Goal: Task Accomplishment & Management: Use online tool/utility

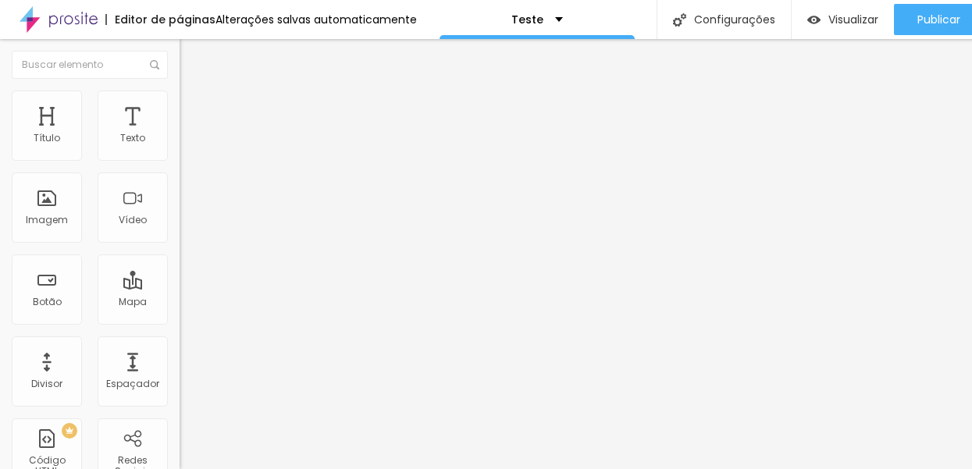
scroll to position [12, 0]
click at [260, 14] on div "Alterações salvas automaticamente" at bounding box center [315, 19] width 201 height 11
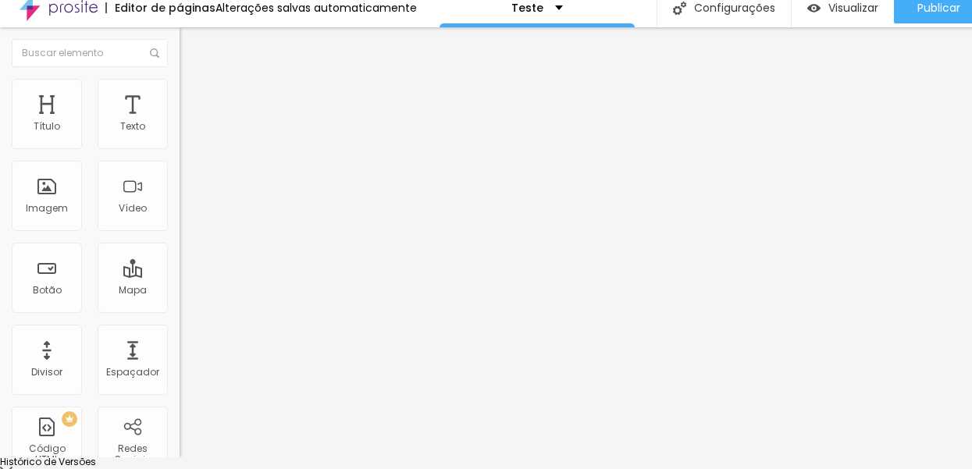
scroll to position [0, 0]
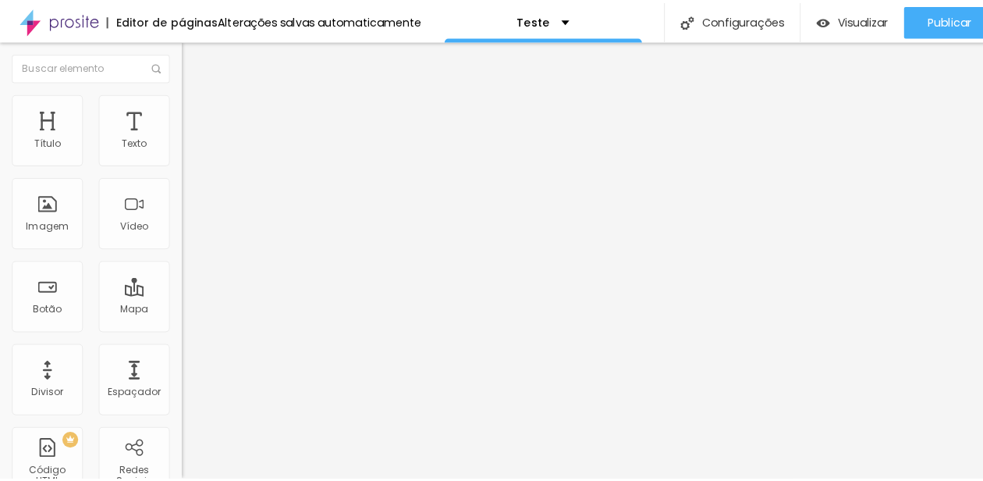
scroll to position [0, 16]
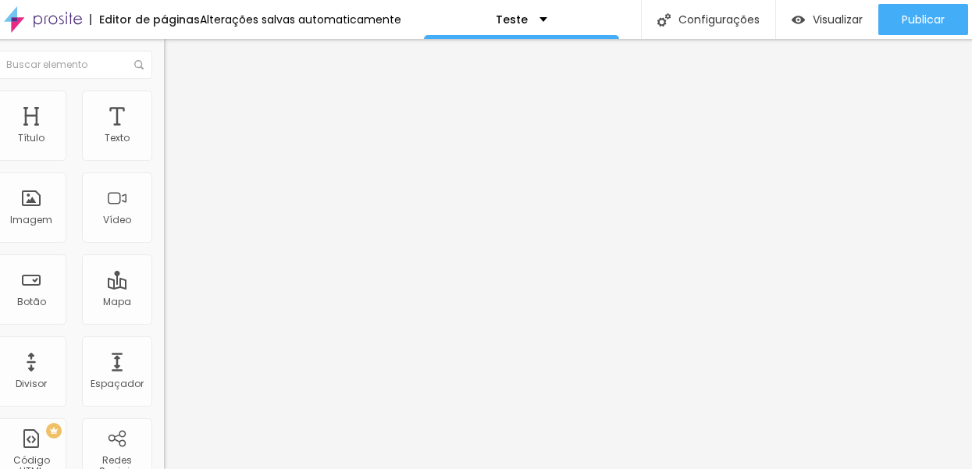
click at [164, 134] on span "Trocar imagem" at bounding box center [206, 127] width 85 height 13
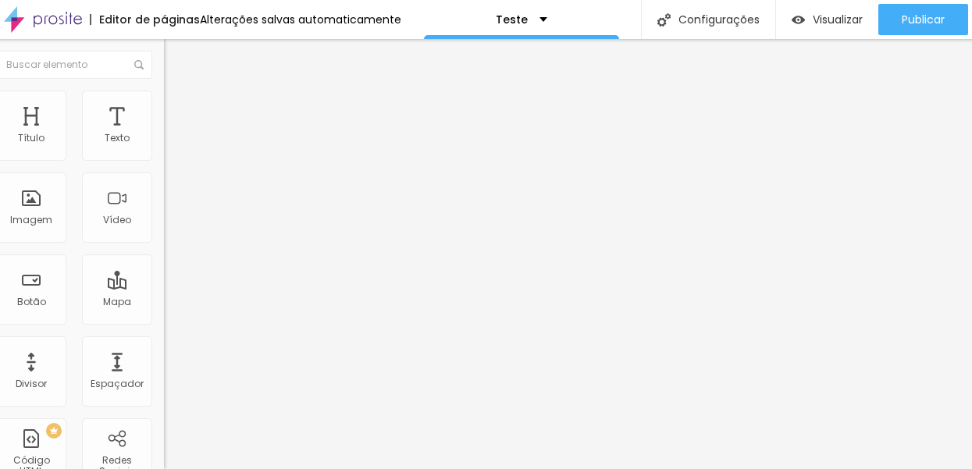
click at [164, 134] on span "Trocar imagem" at bounding box center [206, 127] width 85 height 13
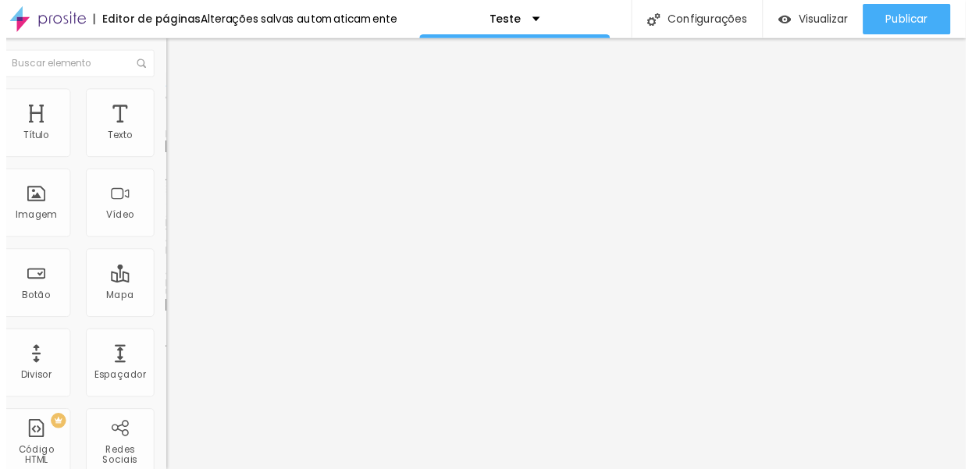
scroll to position [38, 0]
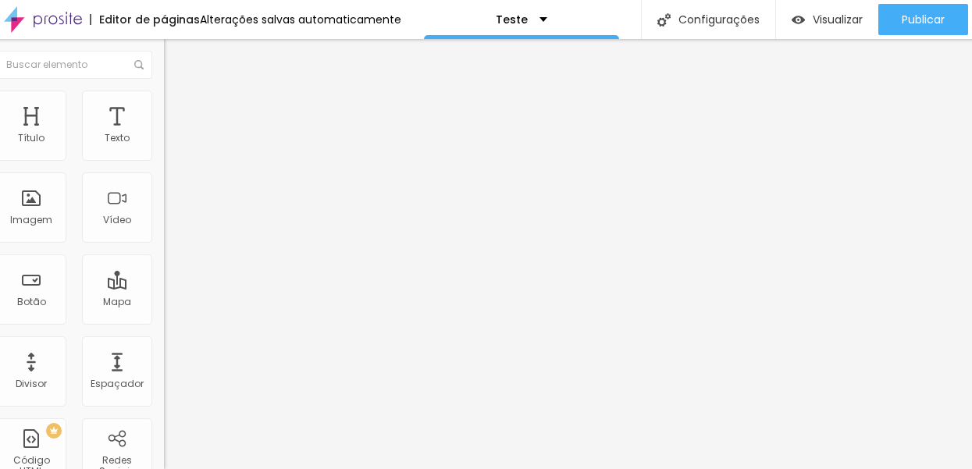
click at [164, 134] on span "Trocar imagem" at bounding box center [206, 127] width 85 height 13
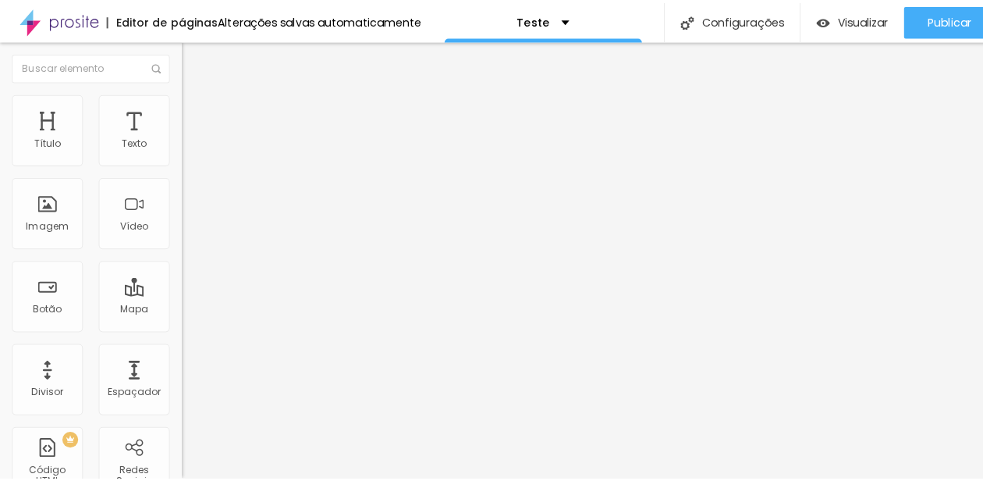
scroll to position [0, 1]
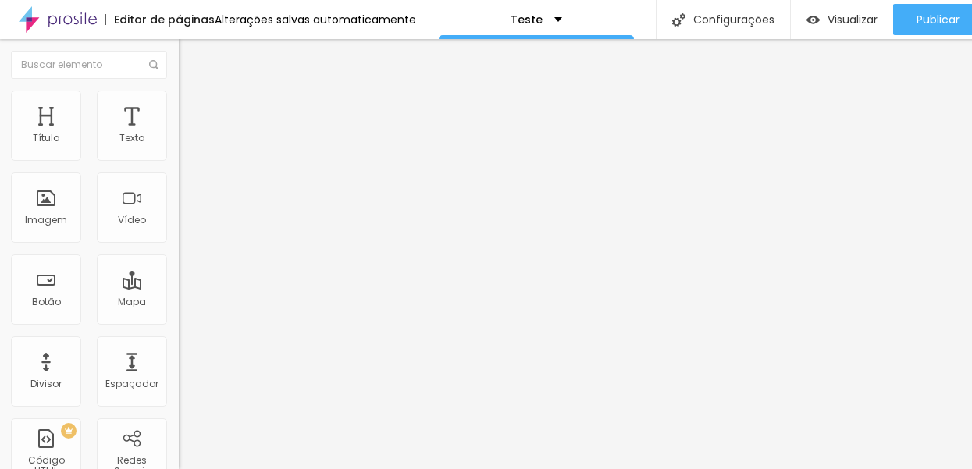
click at [179, 100] on img at bounding box center [186, 98] width 14 height 14
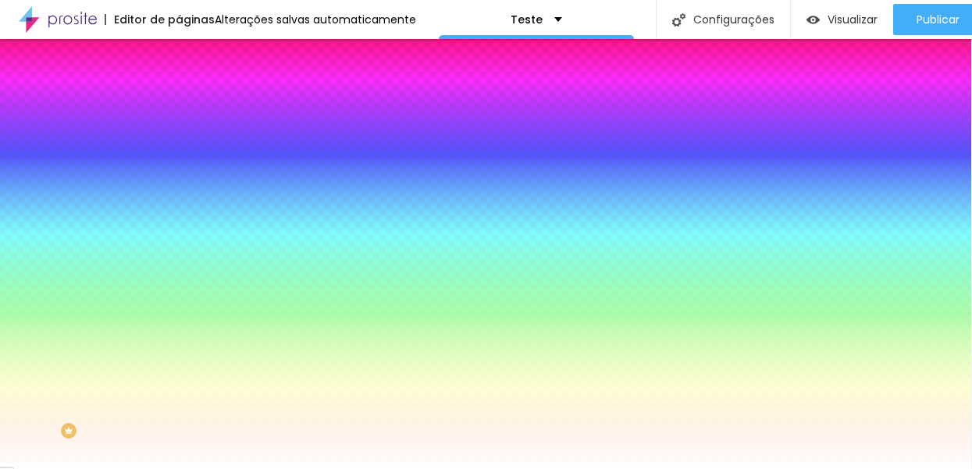
click at [179, 144] on span "Trocar imagem" at bounding box center [221, 136] width 85 height 13
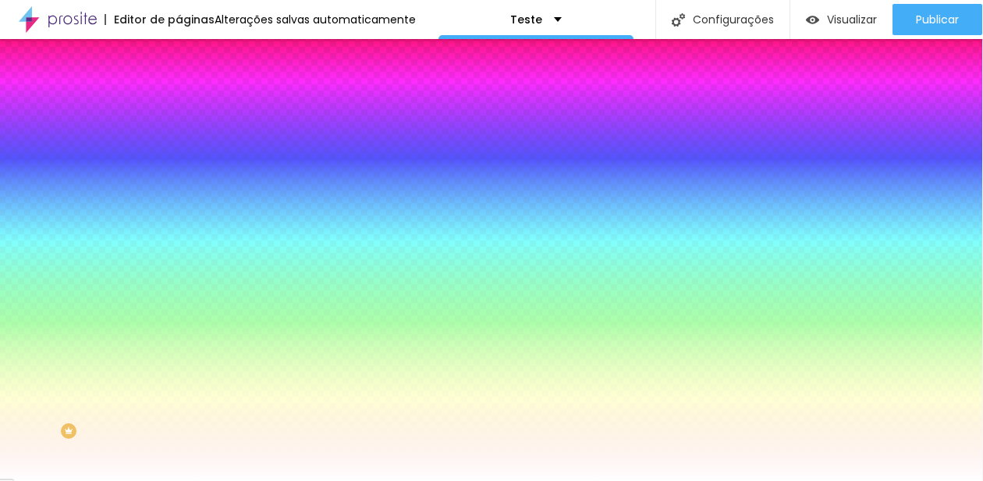
scroll to position [88, 0]
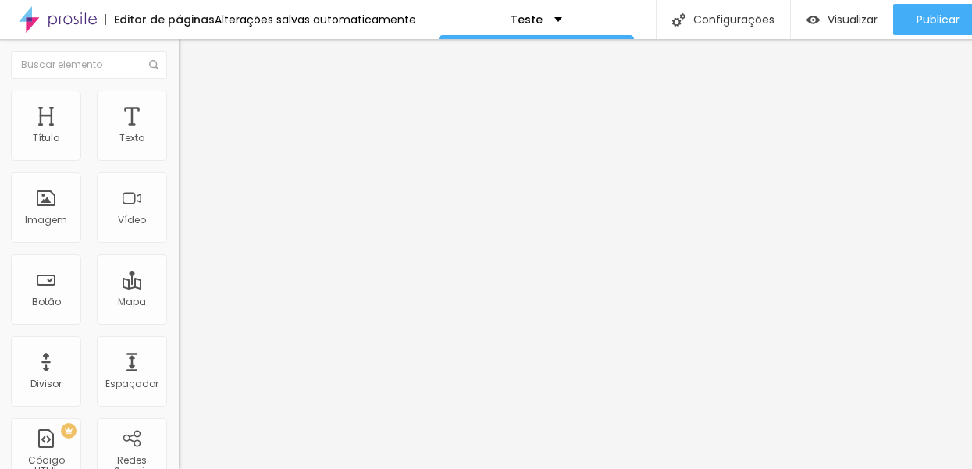
click at [179, 101] on li "Estilo" at bounding box center [268, 99] width 179 height 16
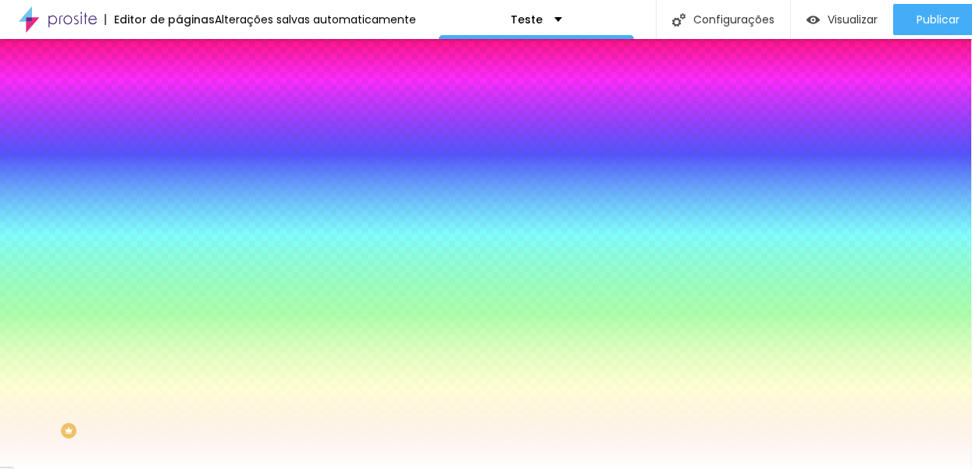
click at [179, 144] on span "Trocar imagem" at bounding box center [221, 136] width 85 height 13
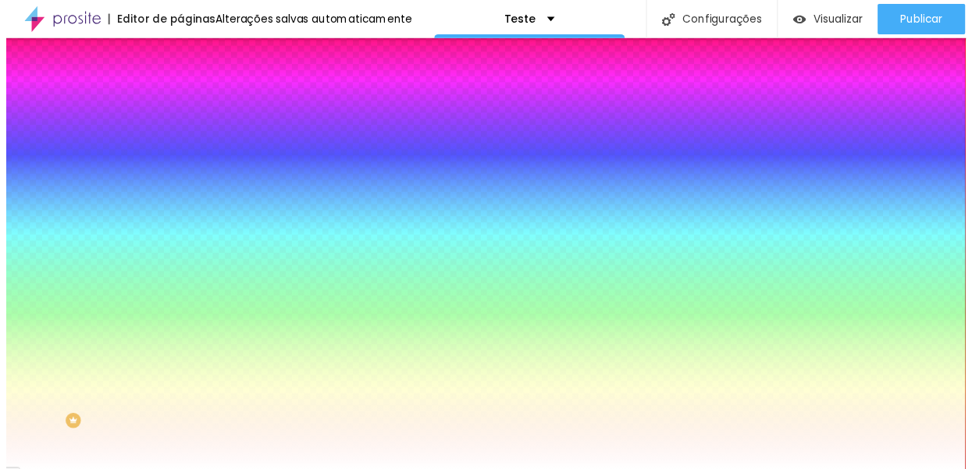
scroll to position [33, 0]
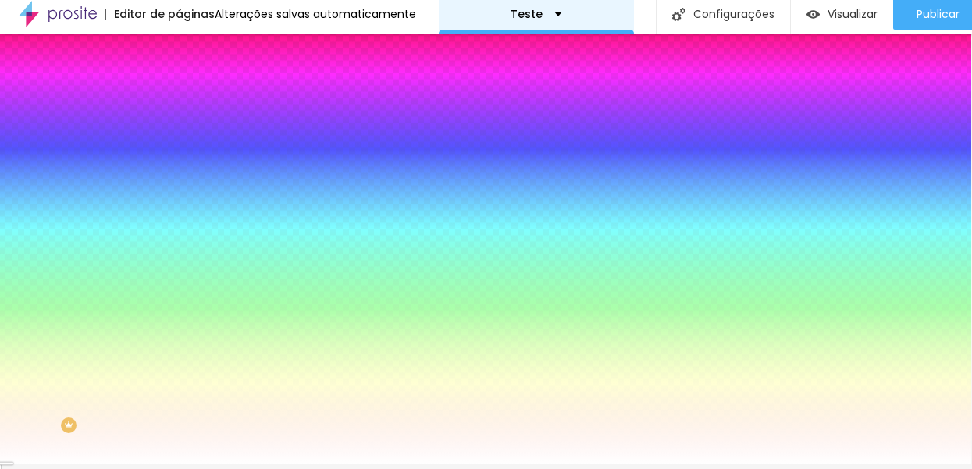
scroll to position [0, 1]
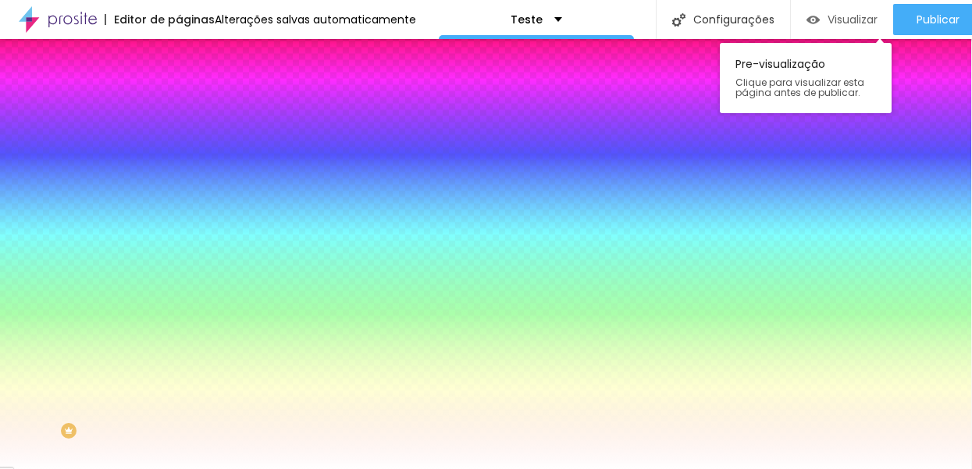
click at [823, 11] on div "Visualizar" at bounding box center [841, 19] width 71 height 31
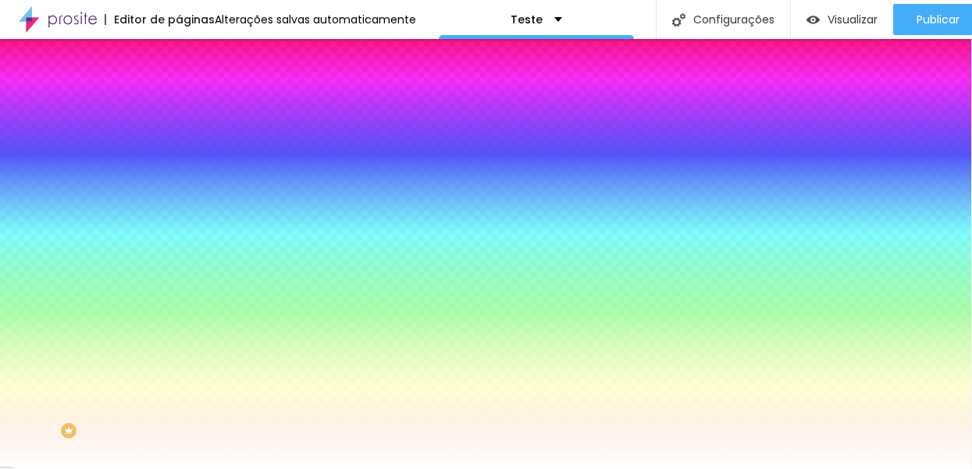
click at [179, 51] on button "Editar Seção" at bounding box center [268, 57] width 179 height 36
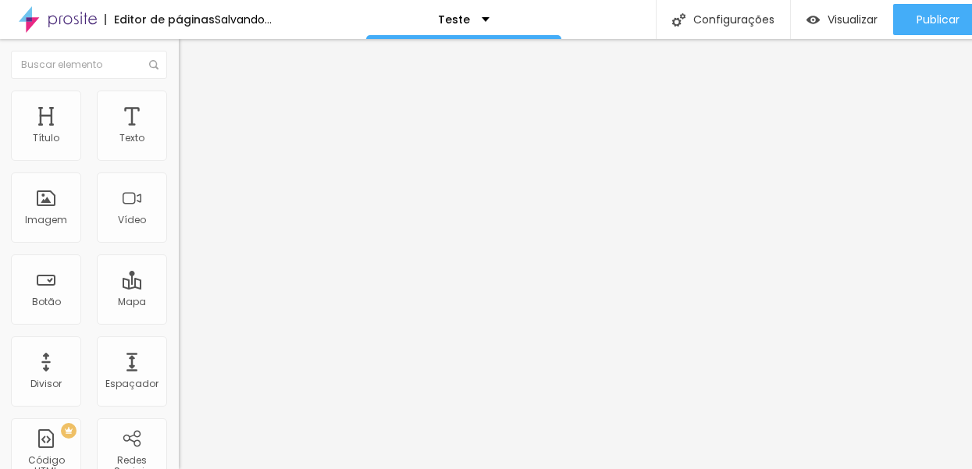
click at [179, 147] on input "Click me" at bounding box center [272, 139] width 187 height 16
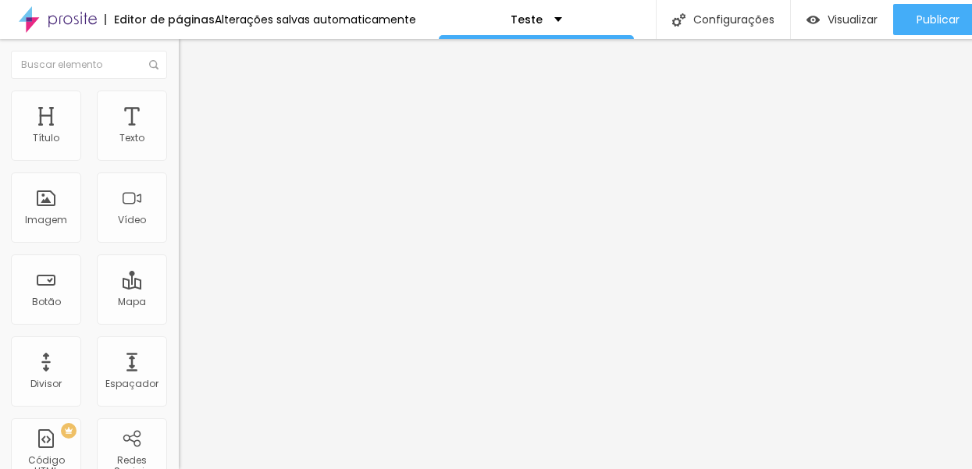
click at [179, 147] on input "Saiba Mais" at bounding box center [272, 139] width 187 height 16
type input "Saiba Mais"
click at [193, 108] on span "Estilo" at bounding box center [205, 100] width 24 height 13
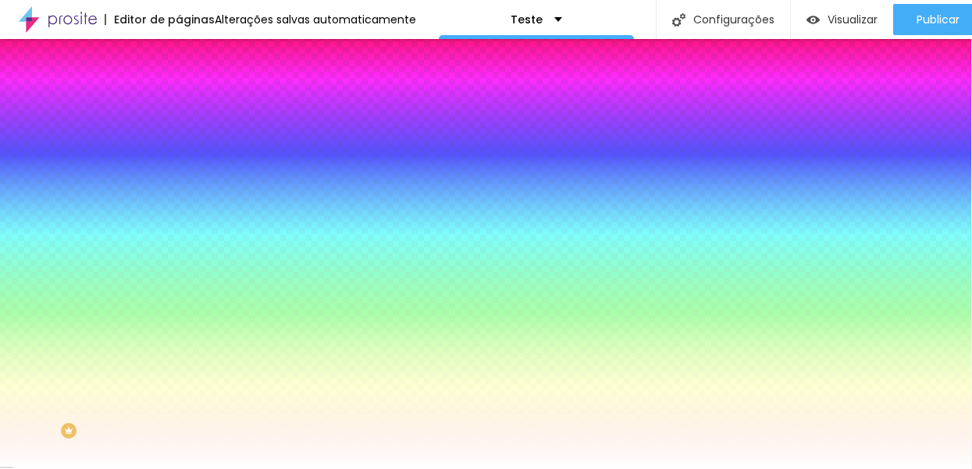
click at [193, 92] on span "Conteúdo" at bounding box center [217, 85] width 48 height 13
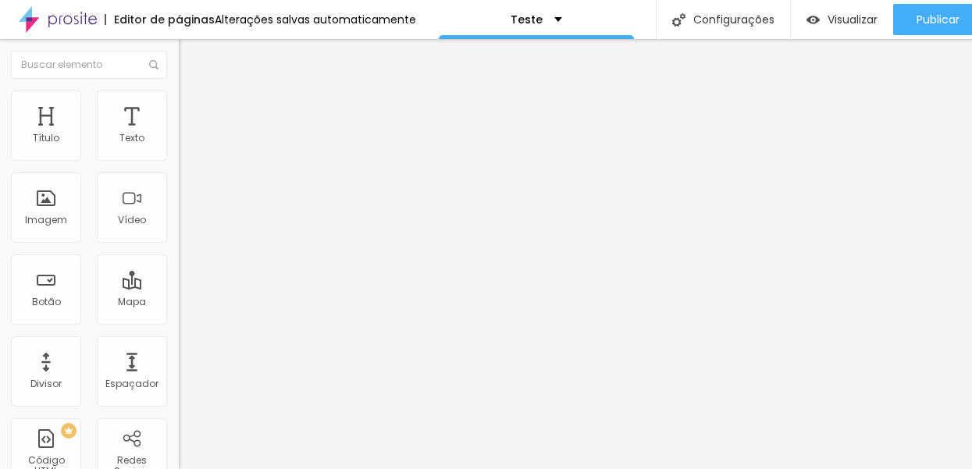
click at [179, 100] on img at bounding box center [186, 98] width 14 height 14
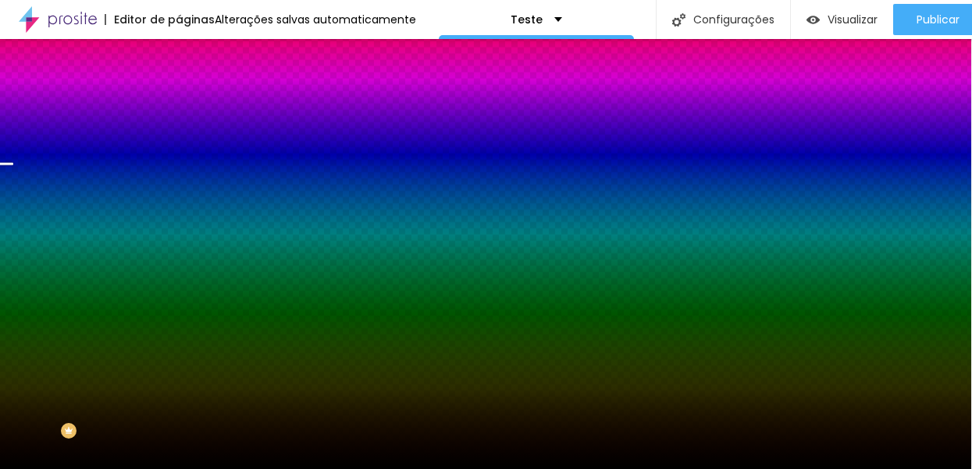
click at [179, 106] on img at bounding box center [186, 113] width 14 height 14
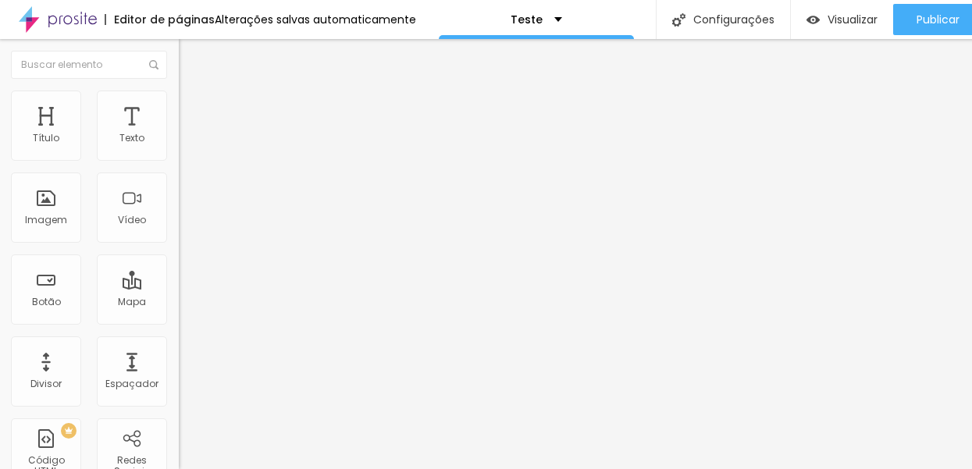
drag, startPoint x: 10, startPoint y: 222, endPoint x: 75, endPoint y: 222, distance: 64.8
click at [179, 222] on div "20 Espaçamento entre colunas 96 px Espaçamento vertical ID Html Classes Html Vi…" at bounding box center [268, 450] width 179 height 656
type input "secao2"
click at [179, 322] on input "https://" at bounding box center [272, 314] width 187 height 16
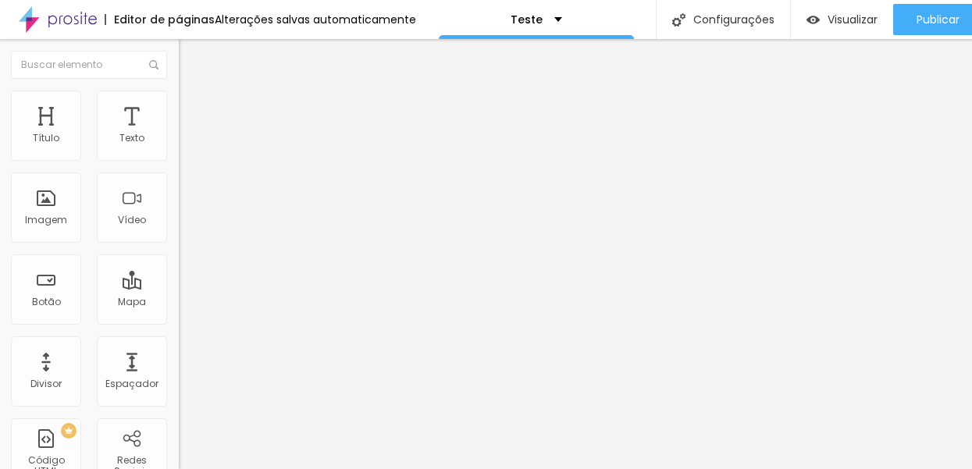
click at [179, 322] on input "https://" at bounding box center [272, 314] width 187 height 16
type input "#secao2"
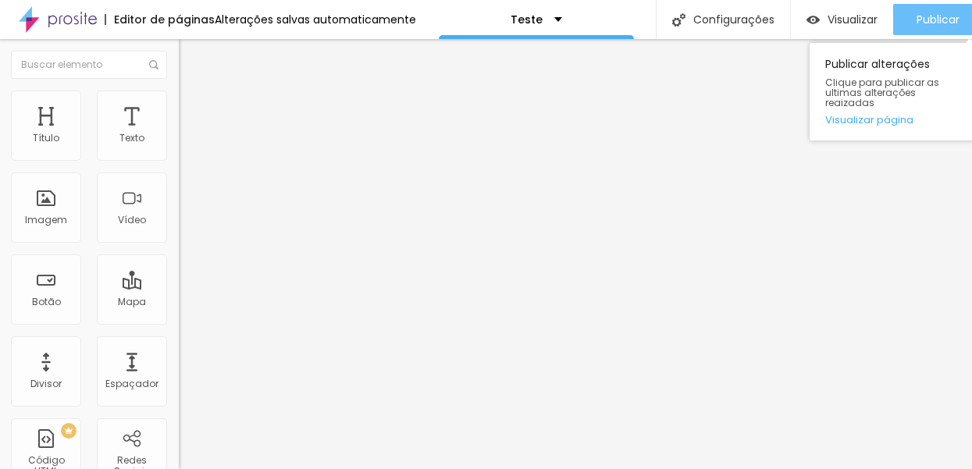
click at [940, 18] on span "Publicar" at bounding box center [937, 19] width 43 height 12
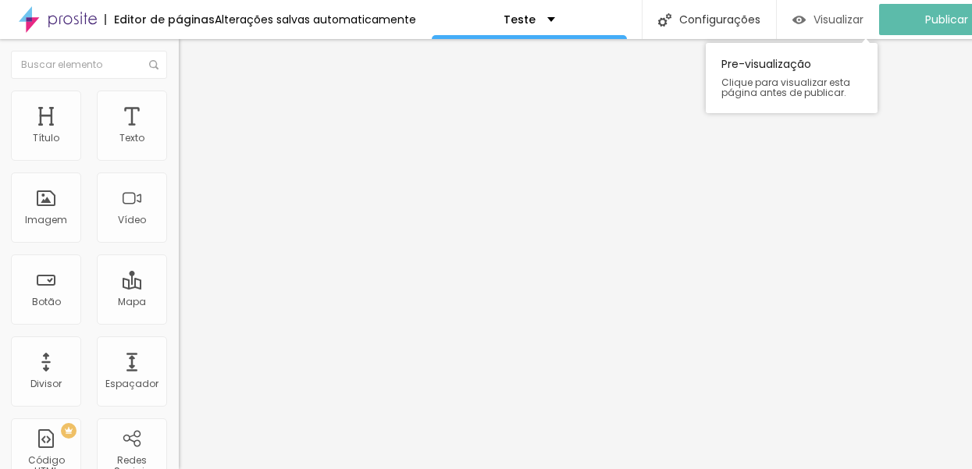
click at [851, 17] on span "Visualizar" at bounding box center [838, 19] width 50 height 12
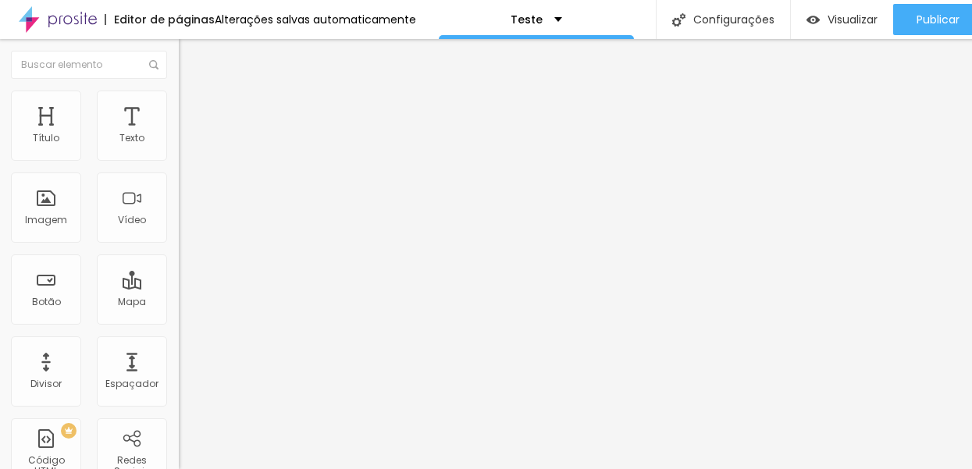
click at [193, 108] on span "Estilo" at bounding box center [205, 100] width 24 height 13
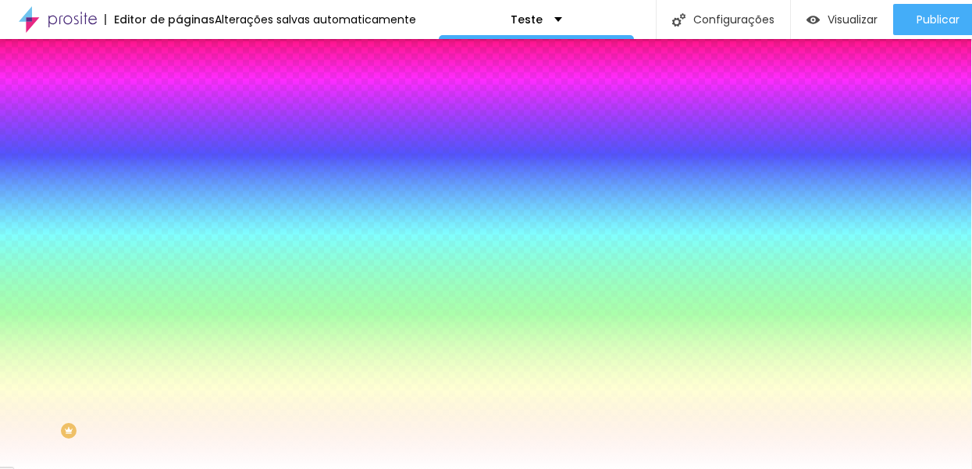
click at [193, 110] on span "Avançado" at bounding box center [219, 116] width 52 height 13
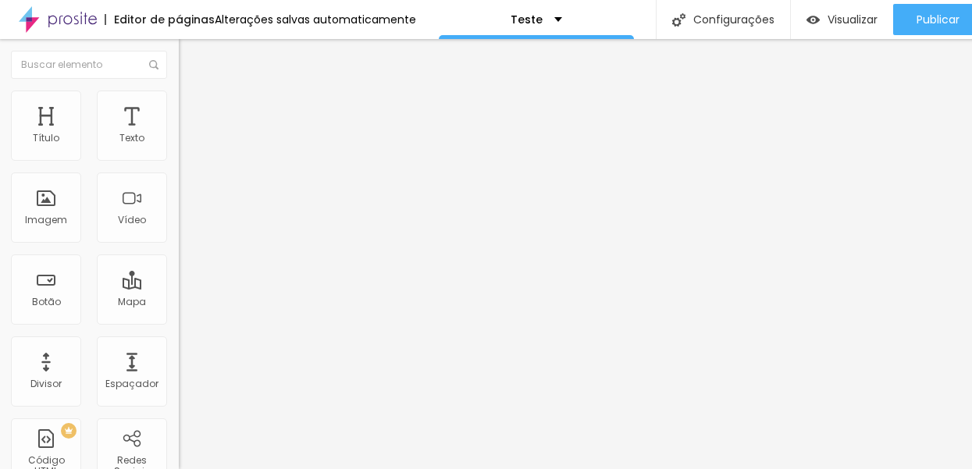
type input "secao3"
click at [179, 106] on img at bounding box center [186, 113] width 14 height 14
click at [179, 94] on img at bounding box center [186, 98] width 14 height 14
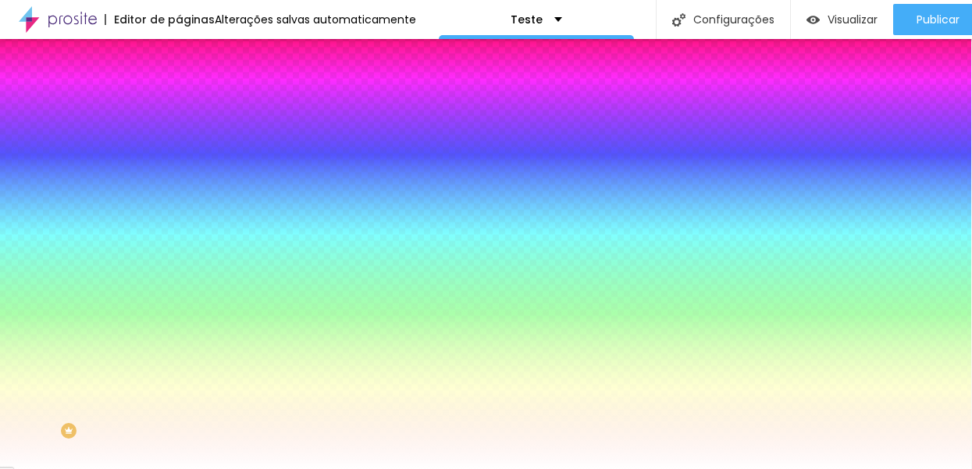
click at [193, 92] on span "Conteúdo" at bounding box center [217, 85] width 48 height 13
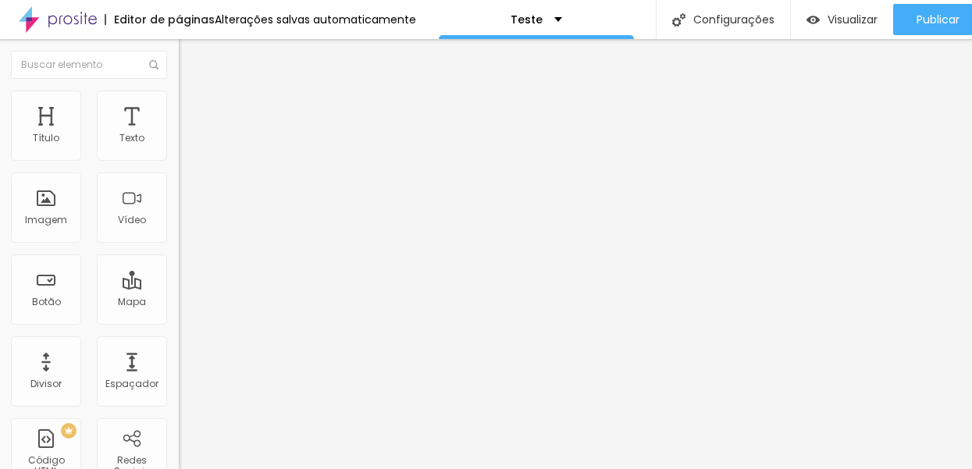
click at [179, 322] on input "#secao2" at bounding box center [272, 314] width 187 height 16
type input "#secao3"
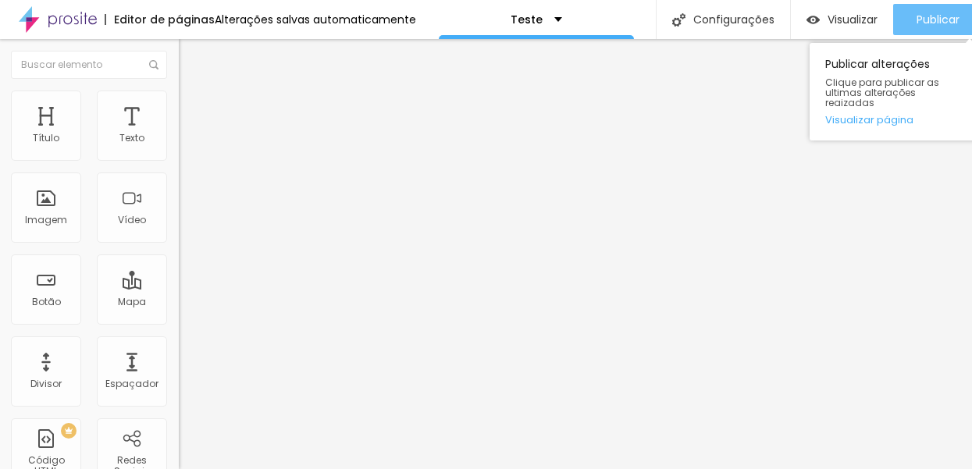
click at [921, 19] on span "Publicar" at bounding box center [937, 19] width 43 height 12
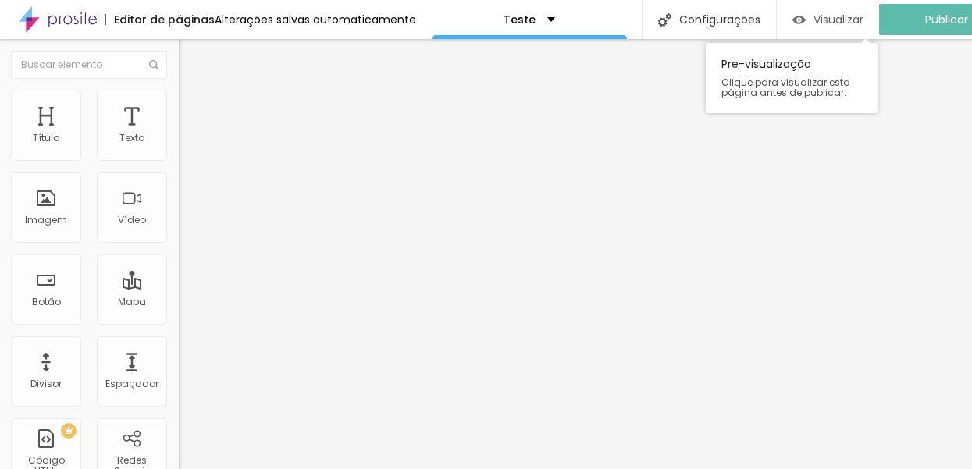
click at [863, 23] on span "Visualizar" at bounding box center [838, 19] width 50 height 12
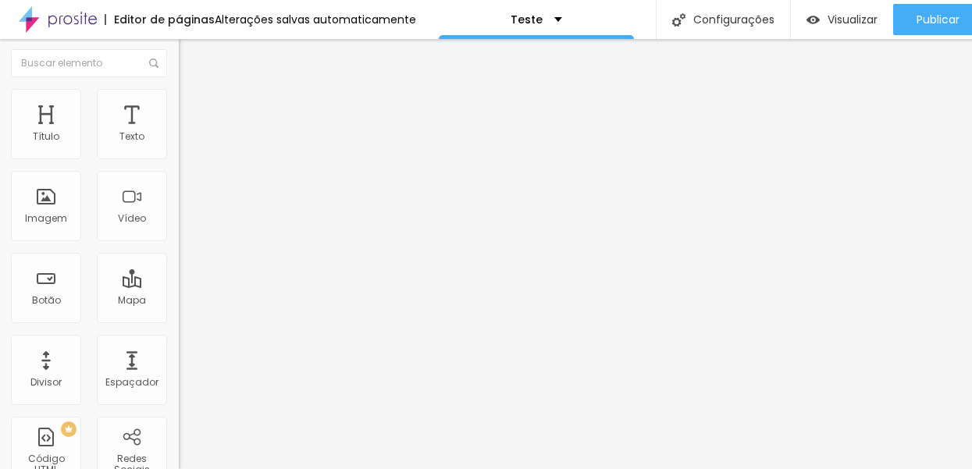
scroll to position [0, 0]
click at [179, 203] on div at bounding box center [268, 197] width 179 height 122
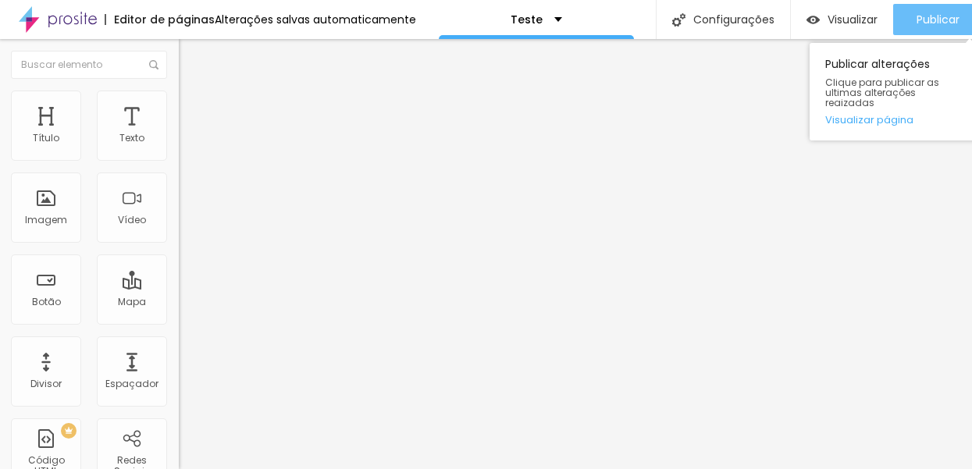
click at [950, 26] on span "Publicar" at bounding box center [937, 19] width 43 height 12
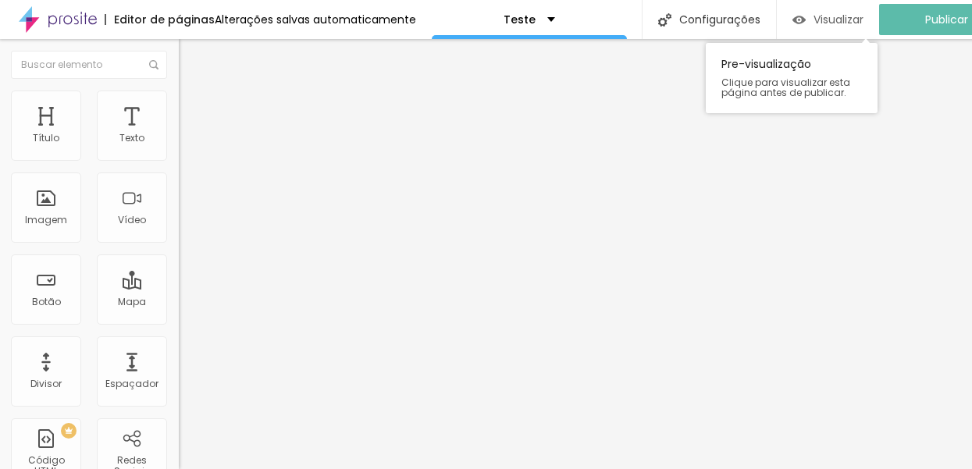
click at [824, 15] on div "Visualizar" at bounding box center [827, 19] width 71 height 13
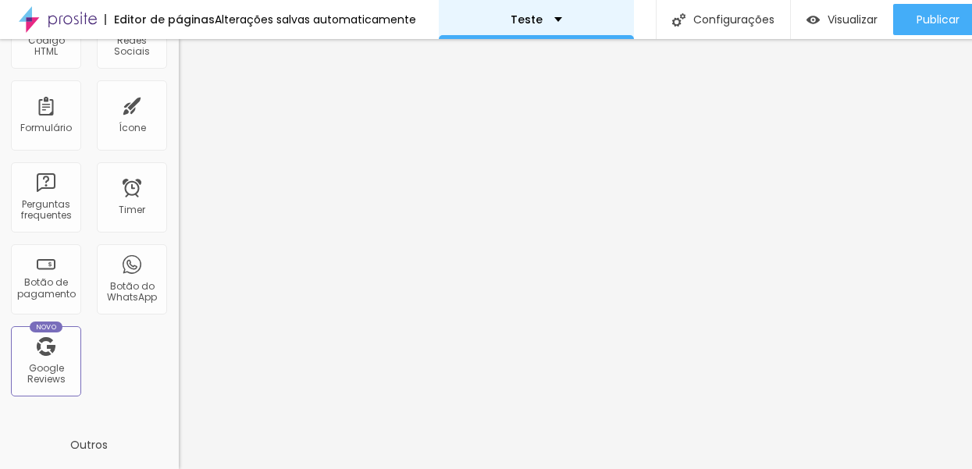
scroll to position [166, 0]
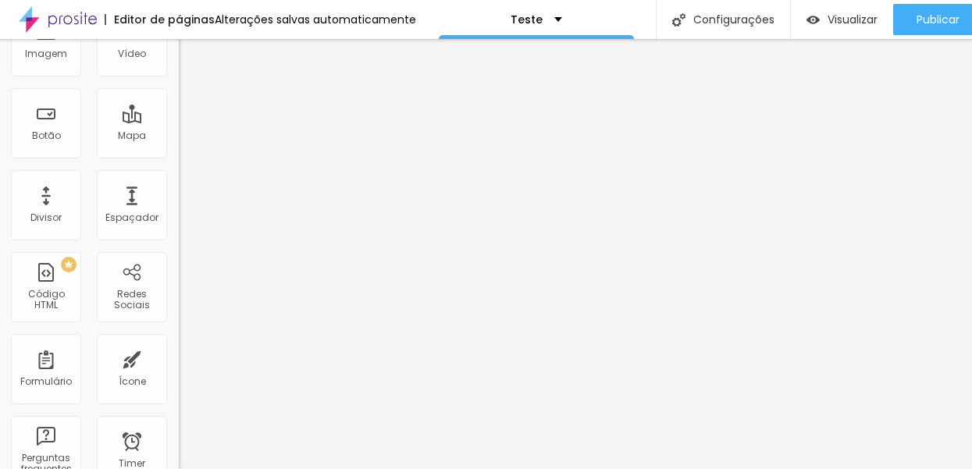
click at [179, 78] on span "1:1 Quadrado" at bounding box center [210, 71] width 62 height 13
click at [179, 87] on span "Cinema" at bounding box center [198, 80] width 39 height 13
click at [179, 102] on span "Padrão" at bounding box center [196, 95] width 35 height 13
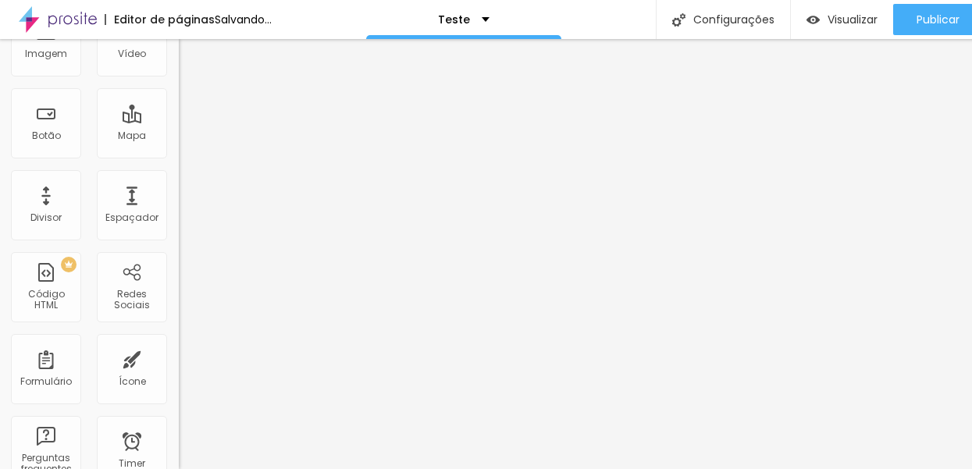
click at [179, 112] on span "Quadrado" at bounding box center [204, 104] width 51 height 13
click at [179, 121] on span "Original" at bounding box center [197, 114] width 37 height 13
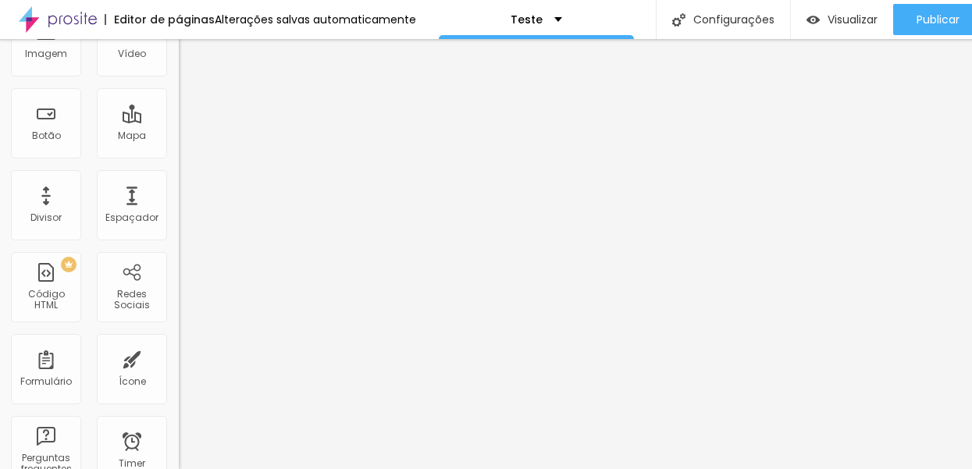
click at [179, 78] on span "Original" at bounding box center [197, 71] width 37 height 13
click at [179, 106] on span "Quadrado" at bounding box center [204, 99] width 51 height 13
click at [179, 121] on span "Original" at bounding box center [197, 114] width 37 height 13
click at [179, 106] on span "Quadrado" at bounding box center [204, 99] width 51 height 13
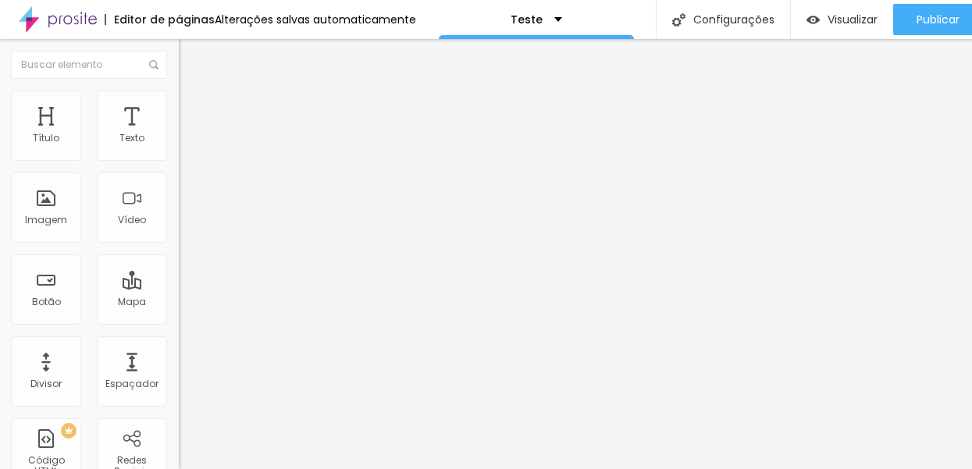
click at [179, 106] on li "Avançado" at bounding box center [268, 114] width 179 height 16
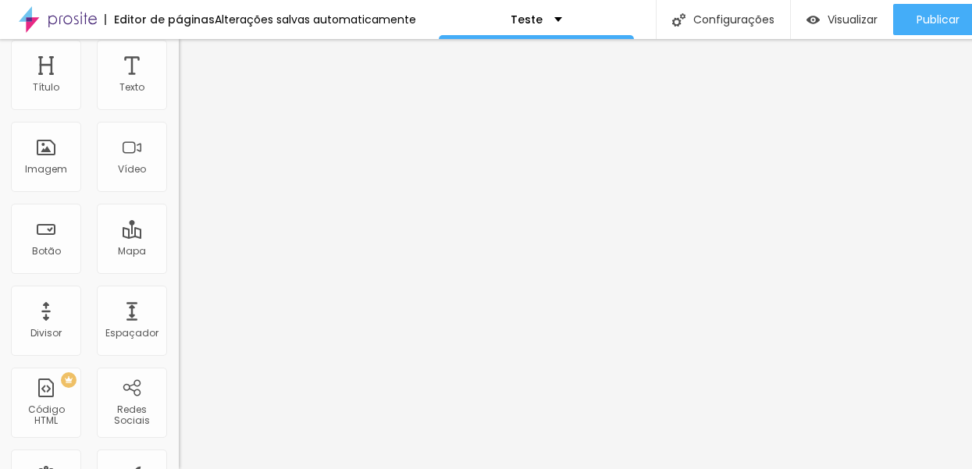
scroll to position [89, 0]
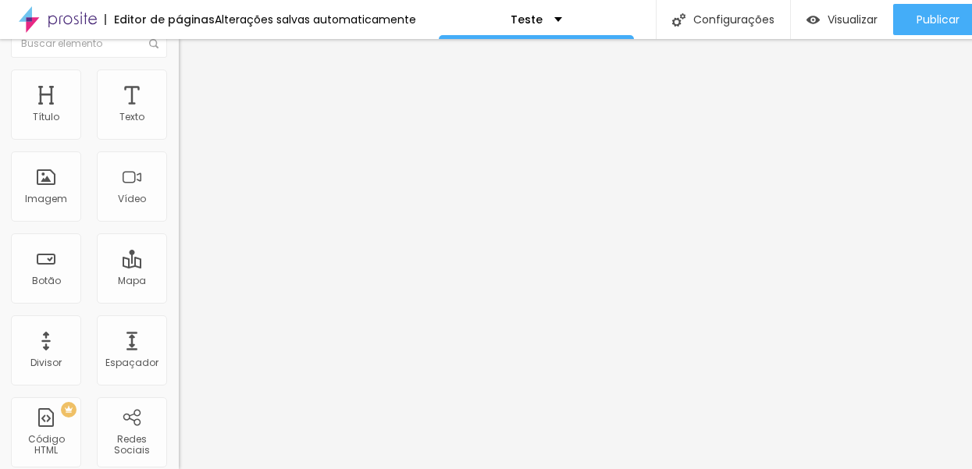
scroll to position [20, 0]
click at [179, 86] on img at bounding box center [186, 93] width 14 height 14
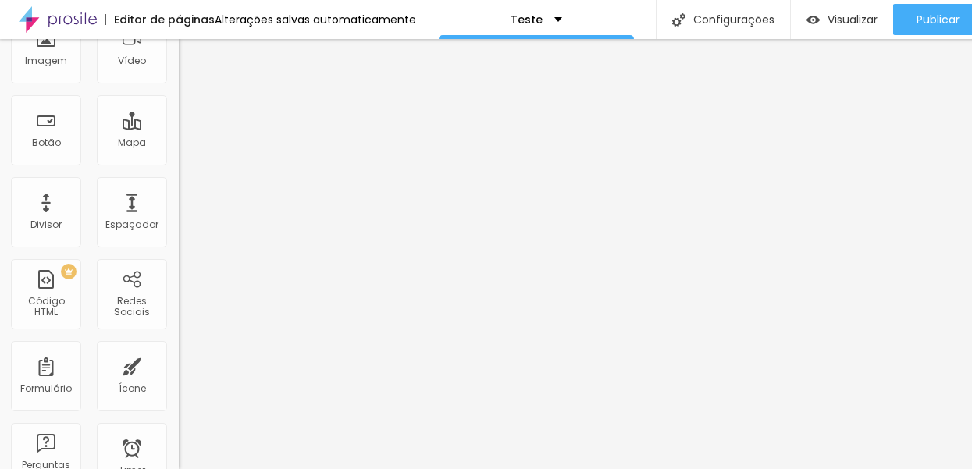
scroll to position [166, 0]
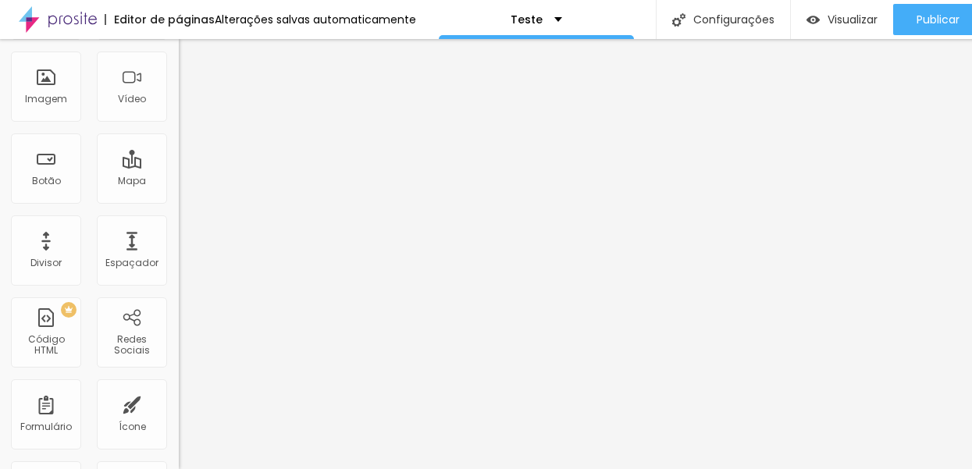
scroll to position [0, 0]
